Goal: Information Seeking & Learning: Learn about a topic

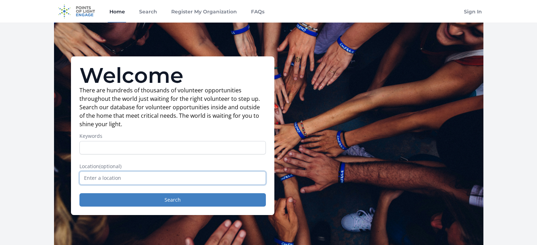
click at [106, 177] on input "text" at bounding box center [172, 178] width 186 height 13
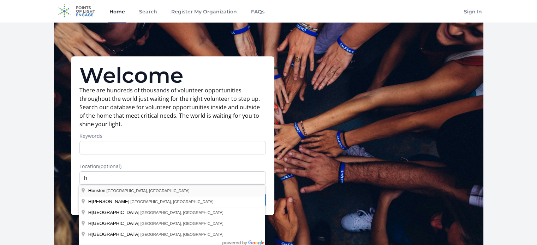
type input "[GEOGRAPHIC_DATA], [GEOGRAPHIC_DATA], [GEOGRAPHIC_DATA]"
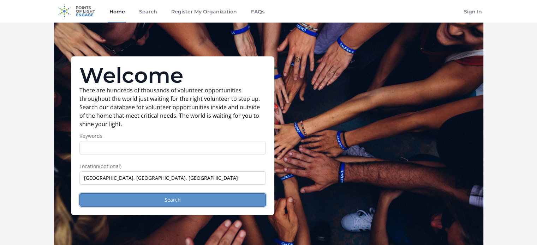
click at [173, 200] on button "Search" at bounding box center [172, 199] width 186 height 13
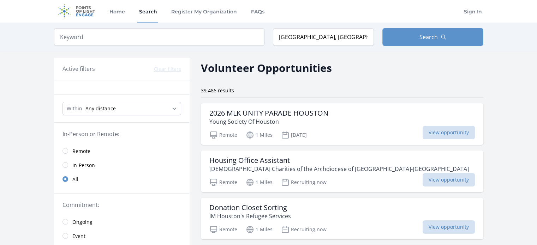
scroll to position [106, 0]
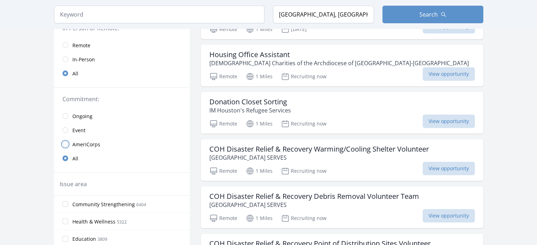
click at [64, 145] on input "radio" at bounding box center [65, 145] width 6 height 6
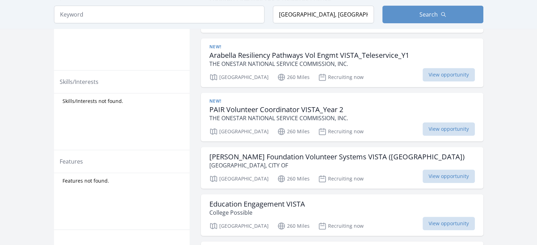
scroll to position [353, 0]
